Goal: Find specific page/section: Find specific page/section

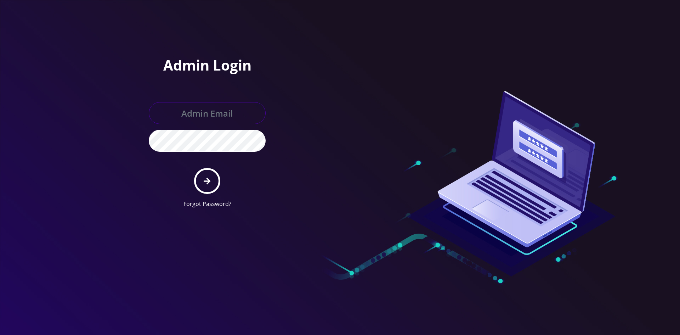
type input "shgy9700@gmail.com"
click at [208, 183] on icon "submit" at bounding box center [207, 180] width 7 height 7
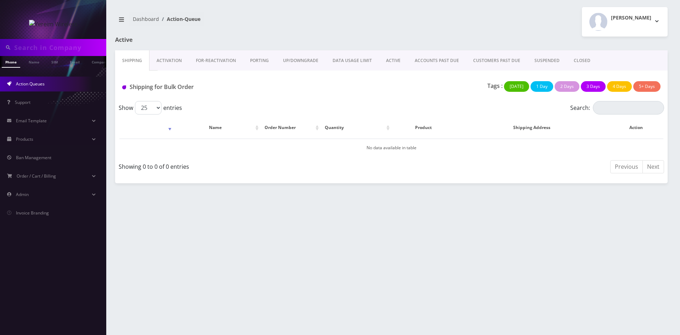
drag, startPoint x: 398, startPoint y: 60, endPoint x: 467, endPoint y: 75, distance: 70.6
click at [397, 60] on link "ACTIVE" at bounding box center [393, 60] width 29 height 21
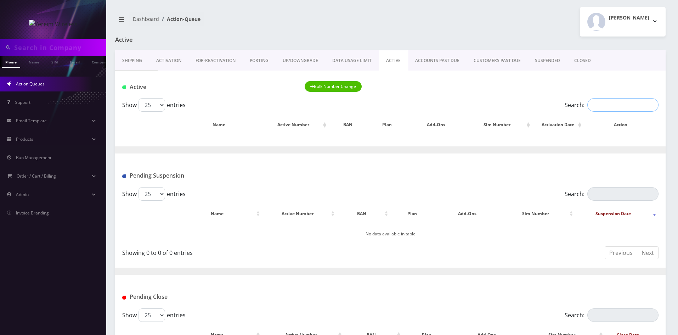
click at [604, 105] on input "Search:" at bounding box center [622, 104] width 71 height 13
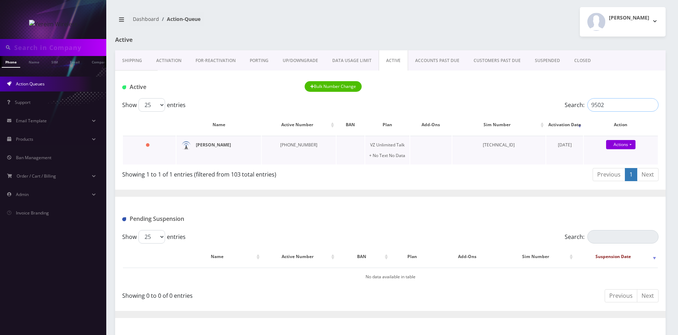
type input "9502"
click at [219, 146] on strong "[PERSON_NAME]" at bounding box center [213, 145] width 35 height 6
